Goal: Book appointment/travel/reservation

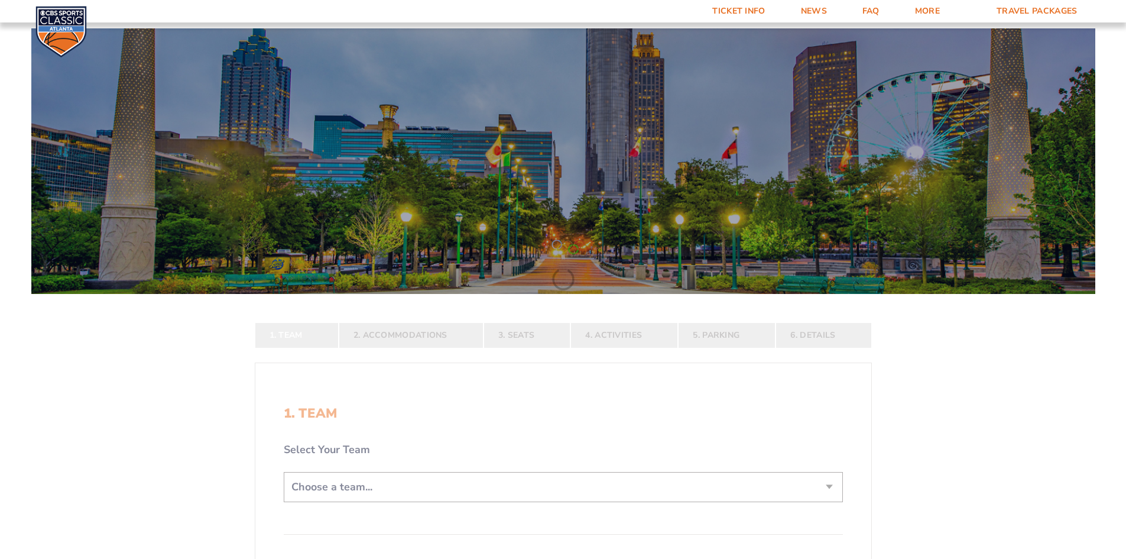
scroll to position [237, 0]
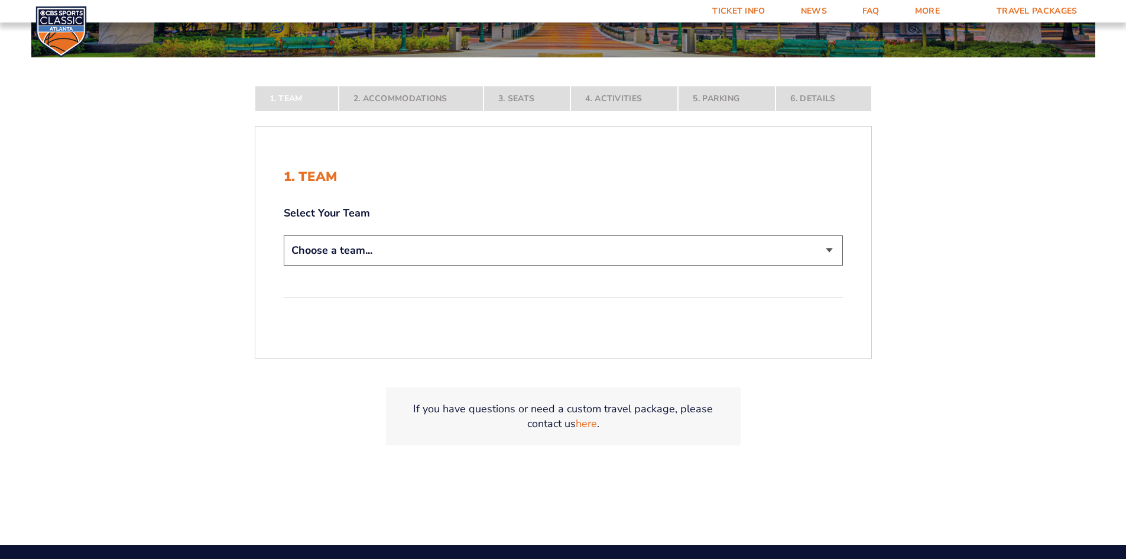
click at [447, 242] on select "Choose a team... [US_STATE] Wildcats [US_STATE] State Buckeyes [US_STATE] Tar H…" at bounding box center [563, 250] width 559 height 30
select select "12756"
click at [284, 266] on select "Choose a team... [US_STATE] Wildcats [US_STATE] State Buckeyes [US_STATE] Tar H…" at bounding box center [563, 250] width 559 height 30
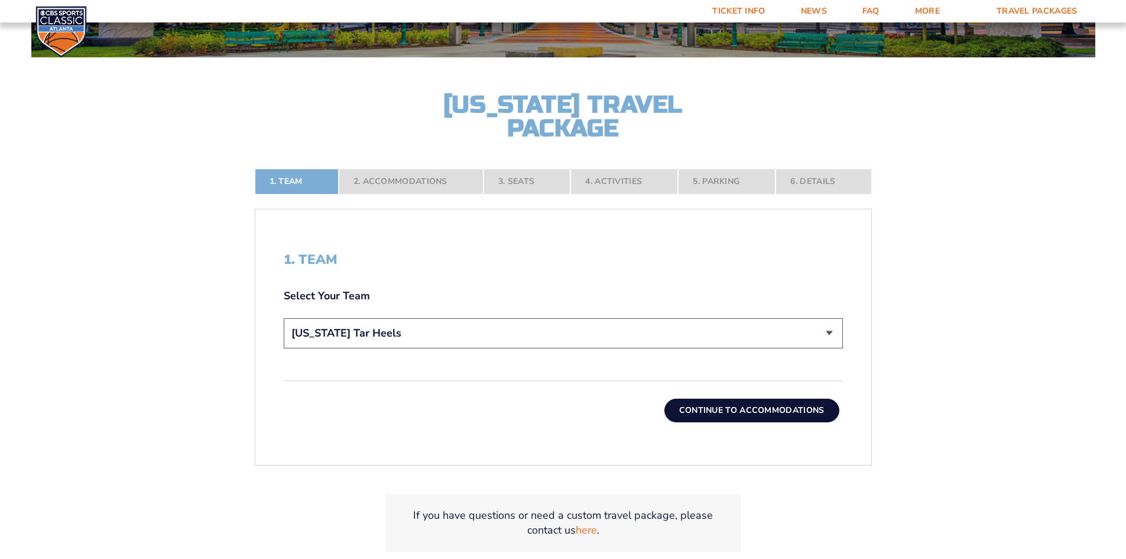
click at [699, 409] on button "Continue To Accommodations" at bounding box center [752, 411] width 175 height 24
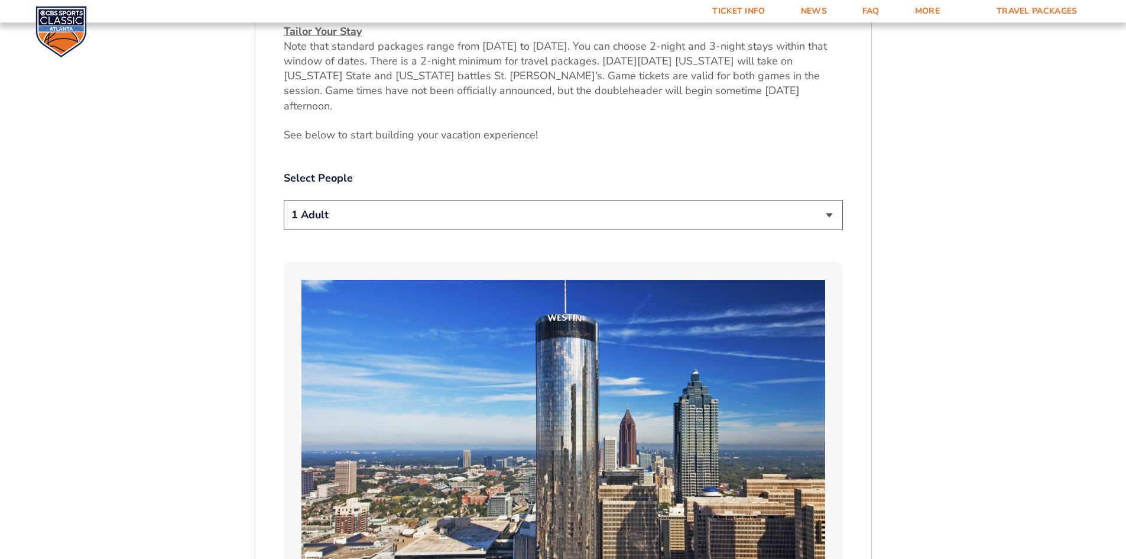
scroll to position [678, 0]
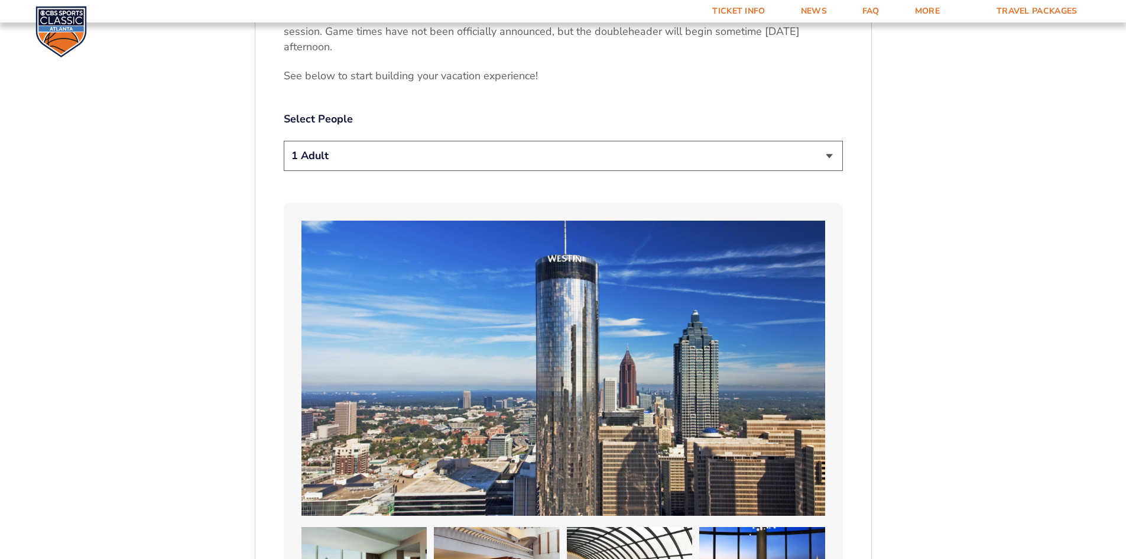
click at [611, 145] on select "1 Adult 2 Adults 3 Adults 4 Adults 2 Adults + 1 Child 2 Adults + 2 Children 2 A…" at bounding box center [563, 156] width 559 height 30
select select "2 Adults"
click at [284, 141] on select "1 Adult 2 Adults 3 Adults 4 Adults 2 Adults + 1 Child 2 Adults + 2 Children 2 A…" at bounding box center [563, 156] width 559 height 30
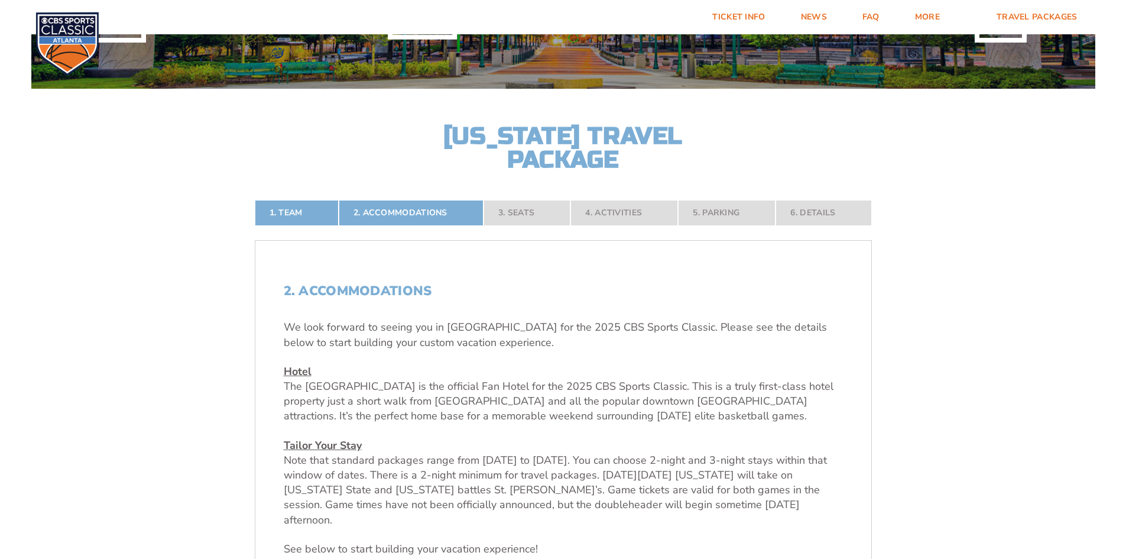
scroll to position [0, 0]
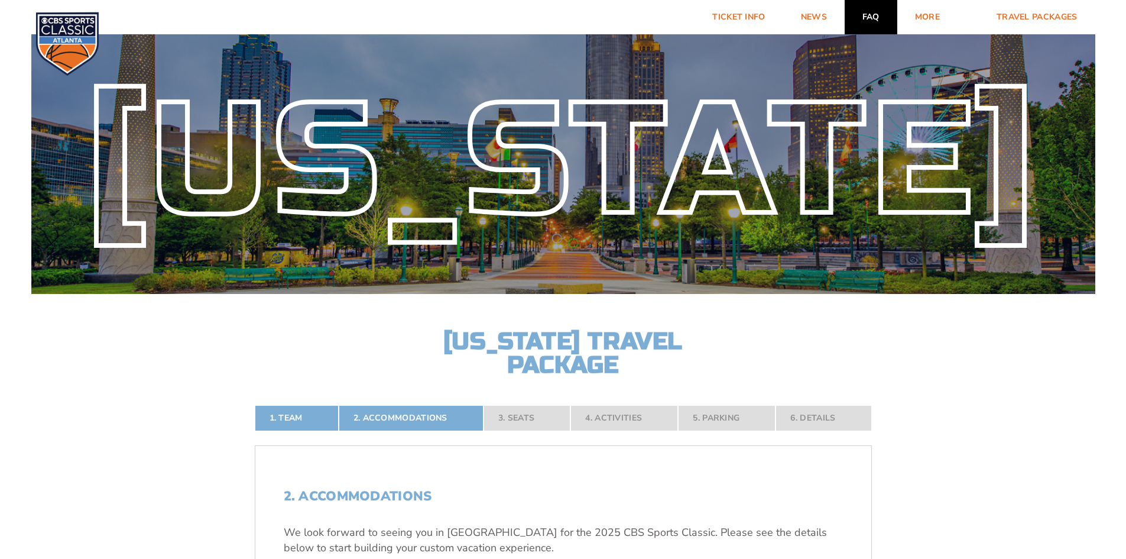
click at [863, 22] on link "FAQ" at bounding box center [871, 17] width 53 height 34
